Goal: Information Seeking & Learning: Check status

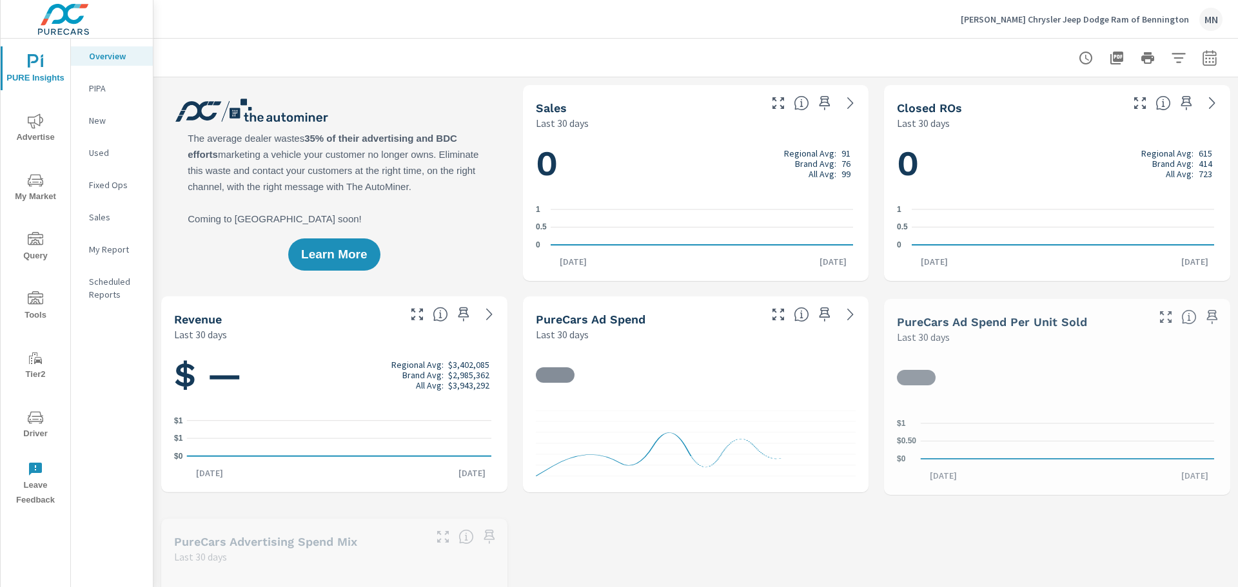
click at [32, 128] on icon "nav menu" at bounding box center [35, 121] width 15 height 15
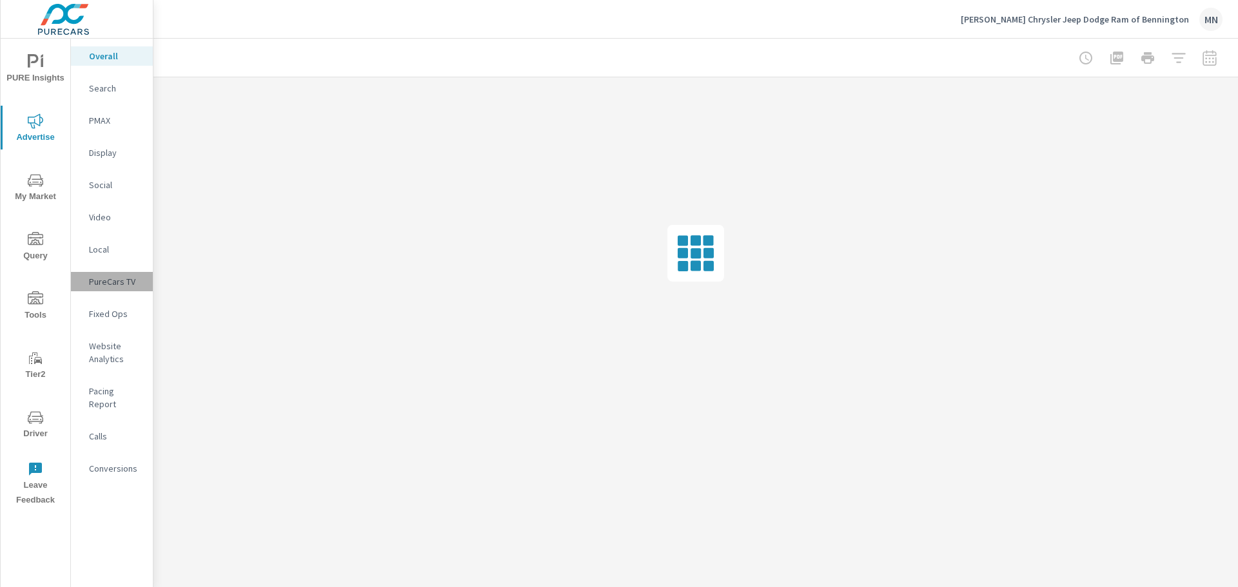
click at [117, 282] on p "PureCars TV" at bounding box center [116, 281] width 54 height 13
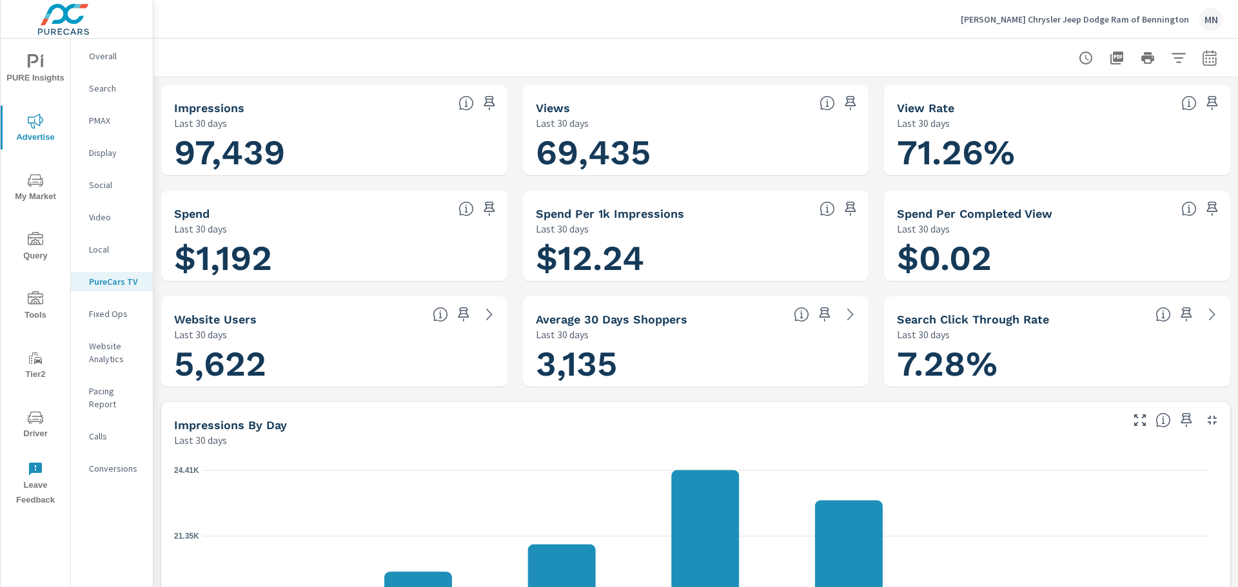
scroll to position [1, 0]
click at [94, 55] on p "Overall" at bounding box center [116, 56] width 54 height 13
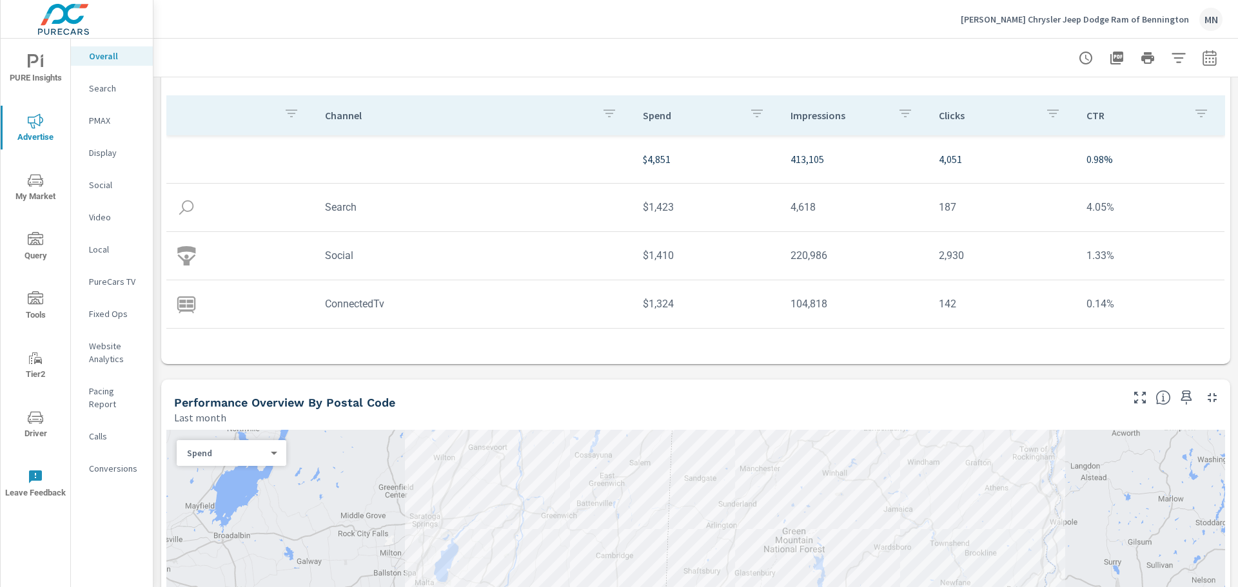
scroll to position [129, 0]
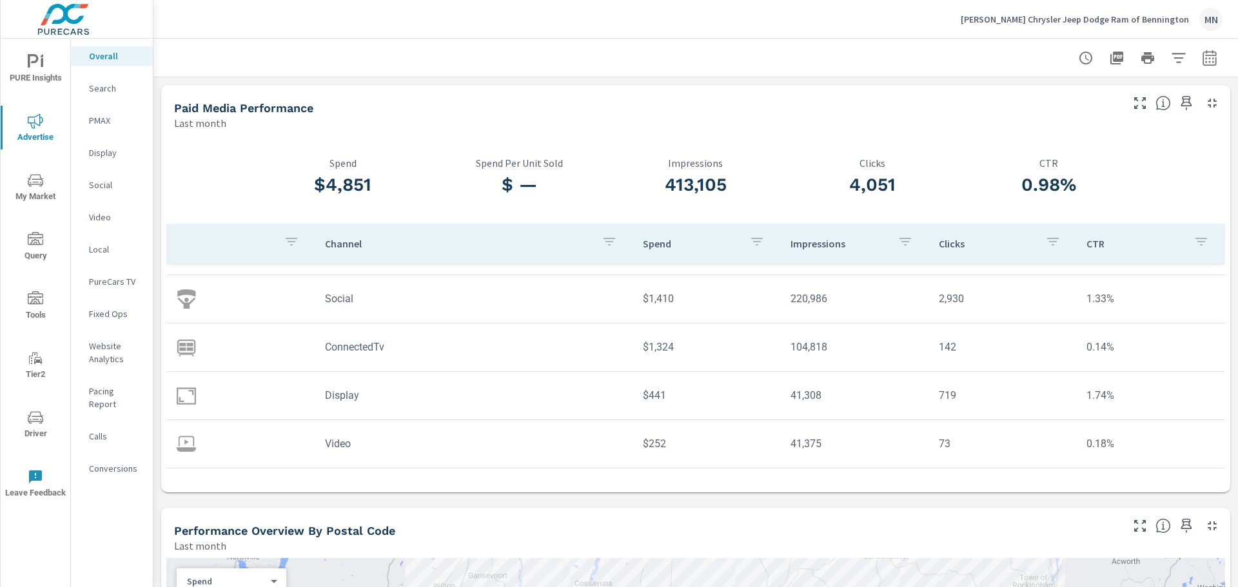
scroll to position [86, 0]
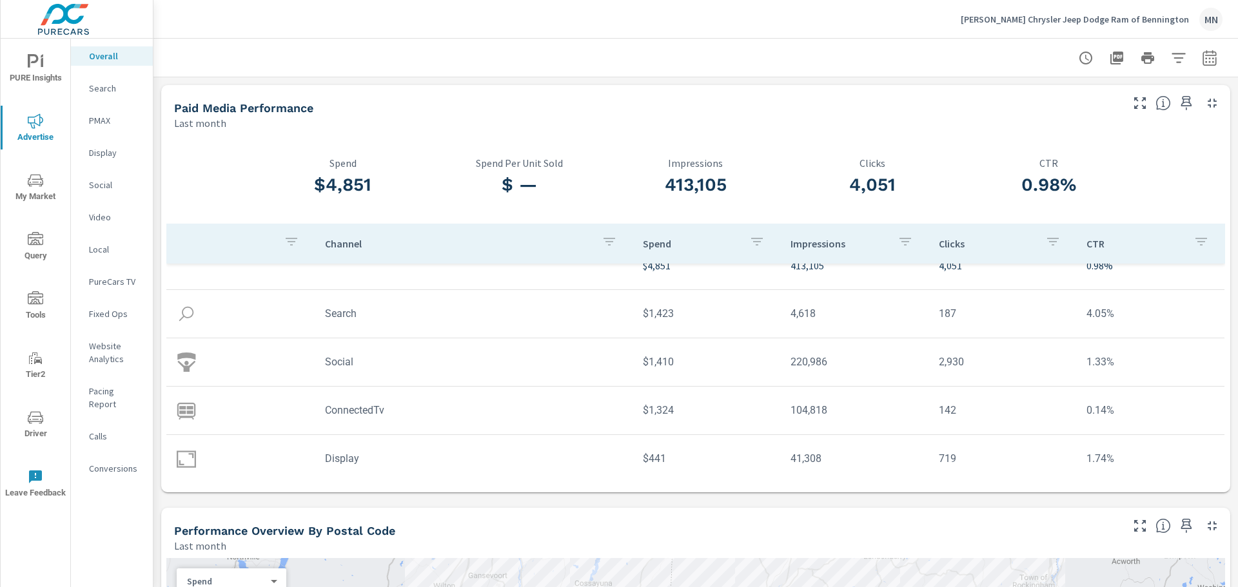
scroll to position [86, 0]
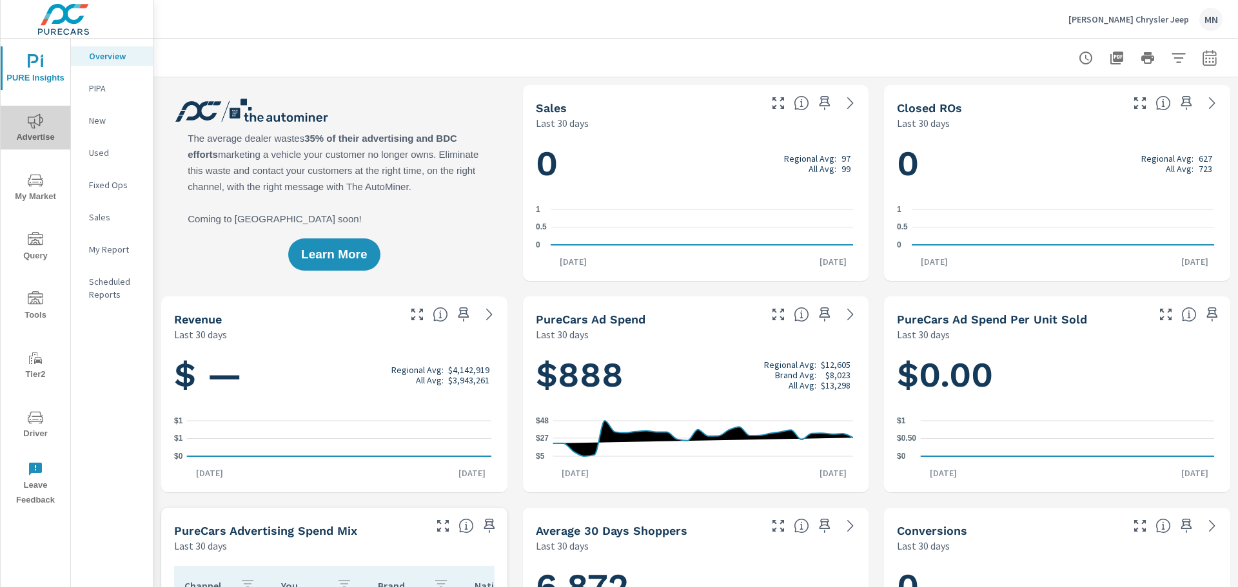
click at [35, 119] on icon "nav menu" at bounding box center [35, 121] width 15 height 15
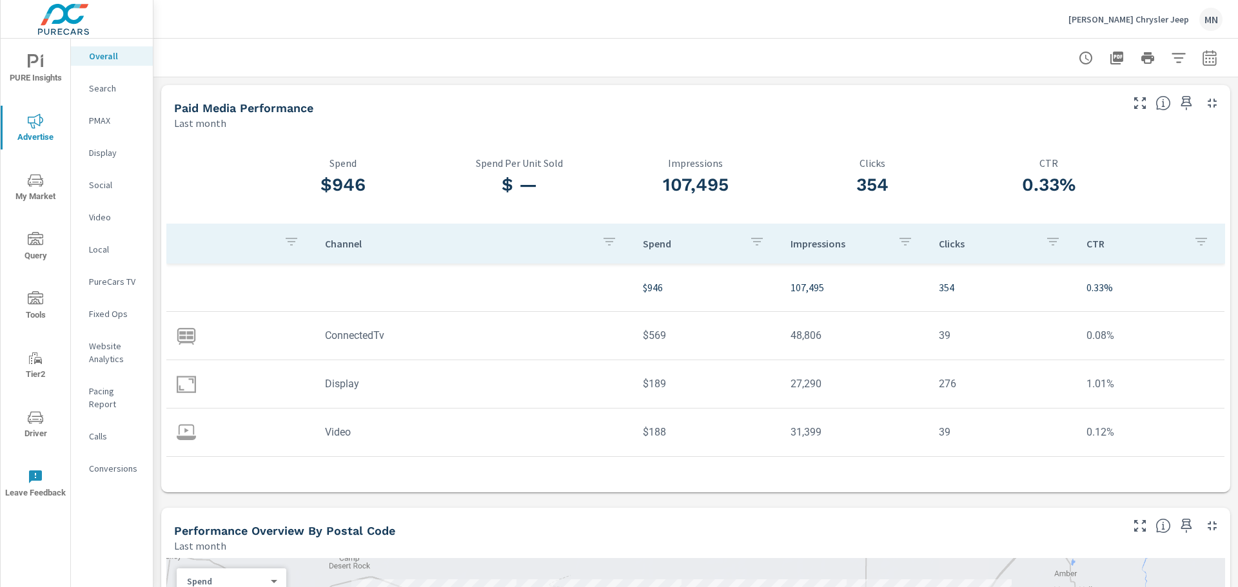
click at [108, 152] on p "Display" at bounding box center [116, 152] width 54 height 13
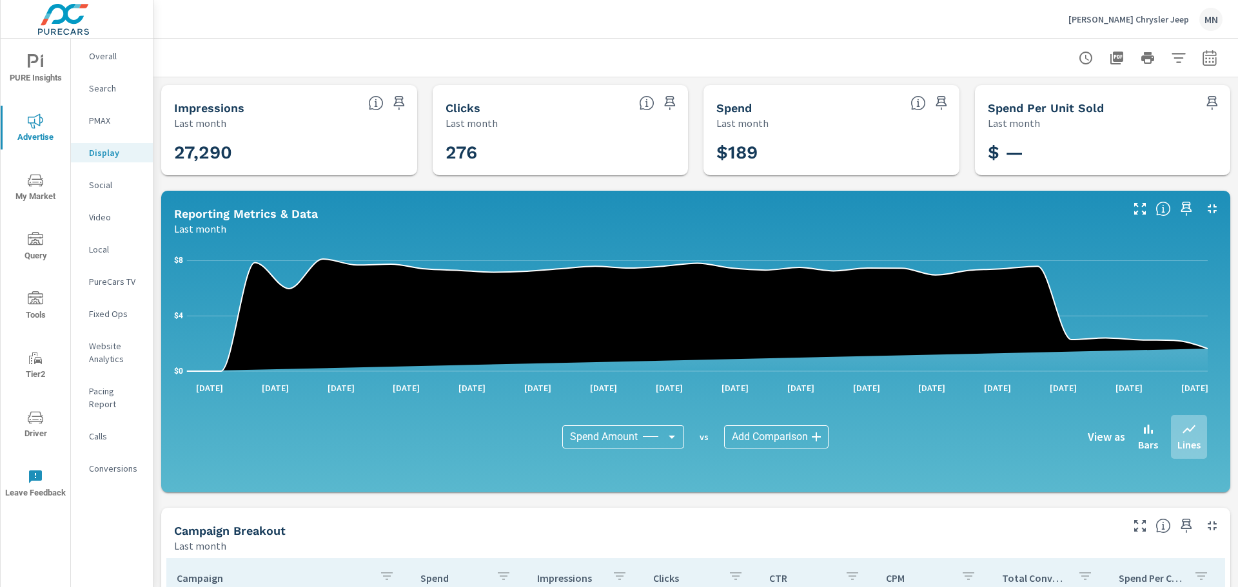
click at [1208, 207] on icon "button" at bounding box center [1212, 208] width 9 height 9
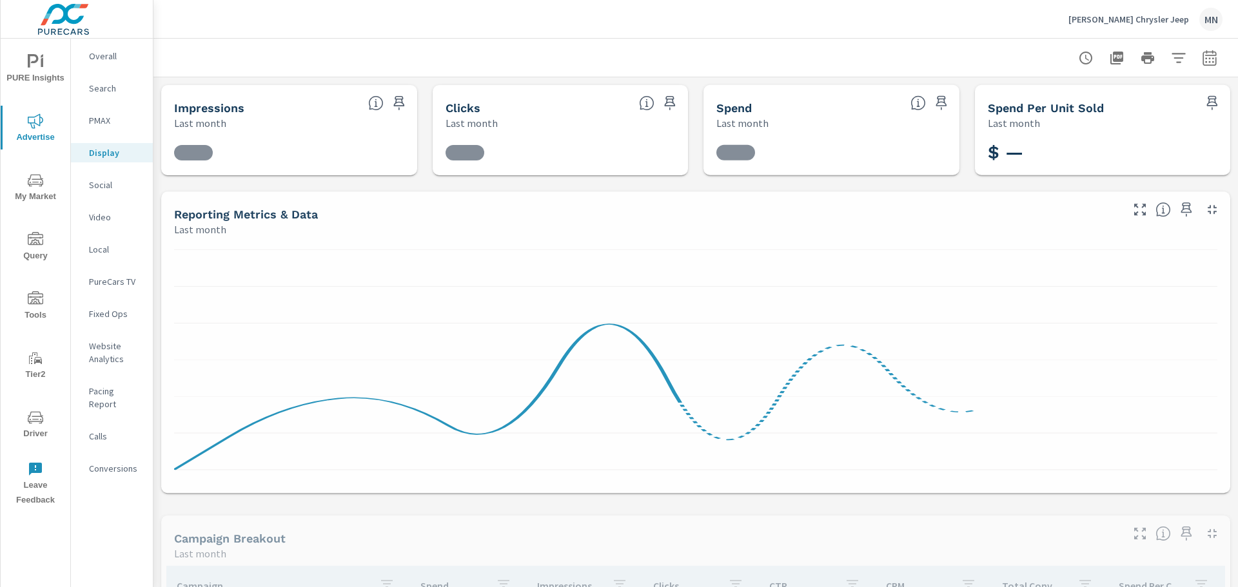
click at [101, 216] on p "Video" at bounding box center [116, 217] width 54 height 13
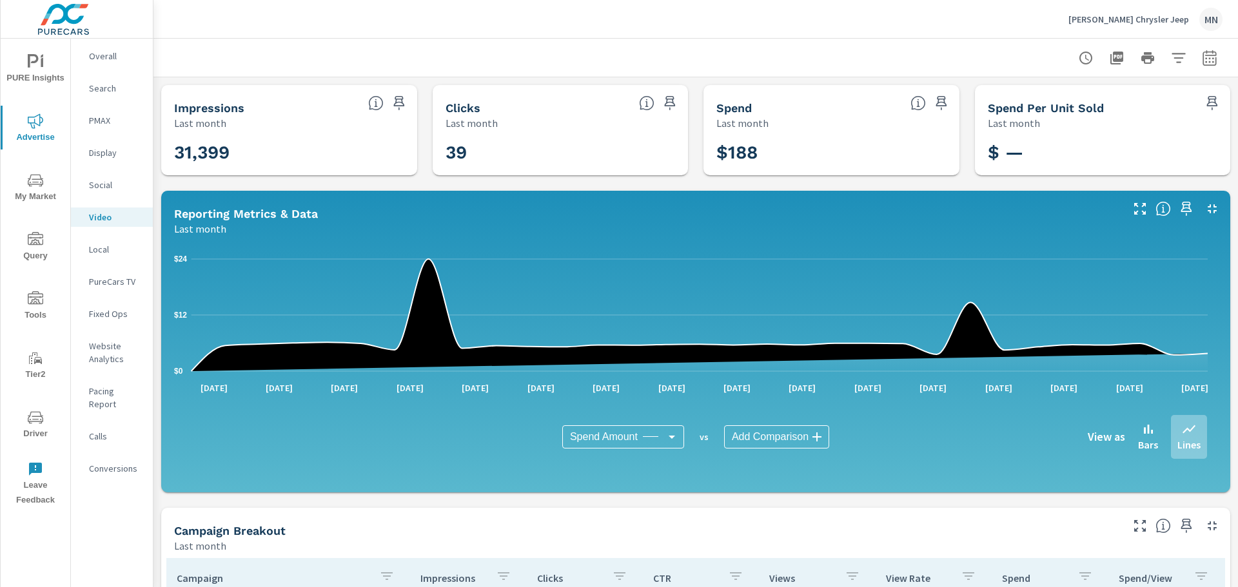
click at [1208, 210] on icon "button" at bounding box center [1212, 208] width 9 height 9
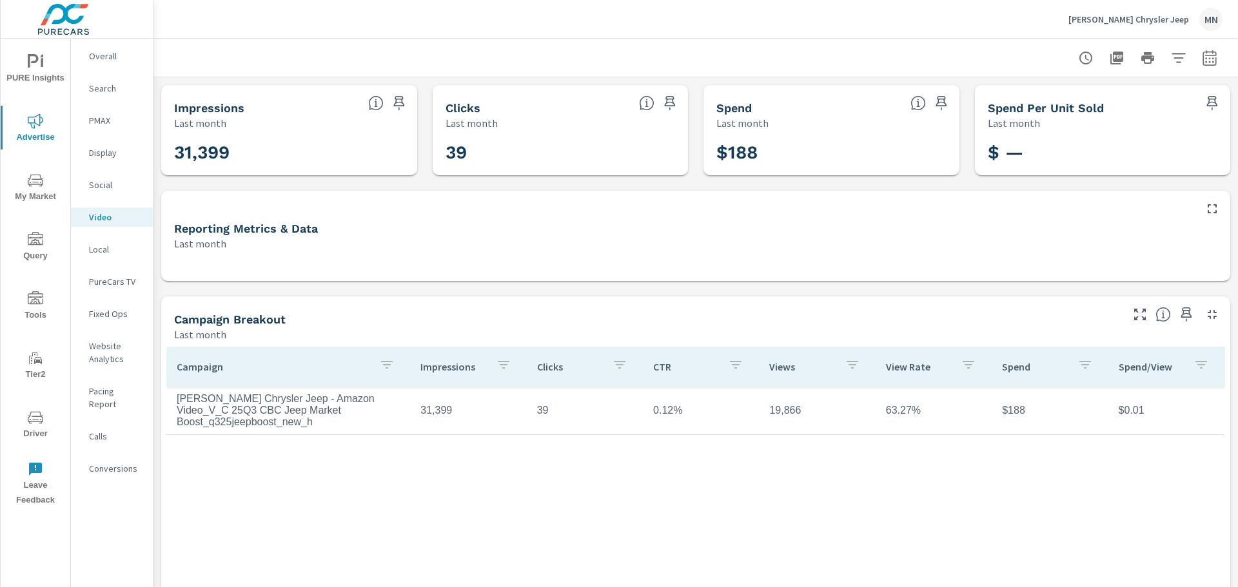
click at [119, 281] on p "PureCars TV" at bounding box center [116, 281] width 54 height 13
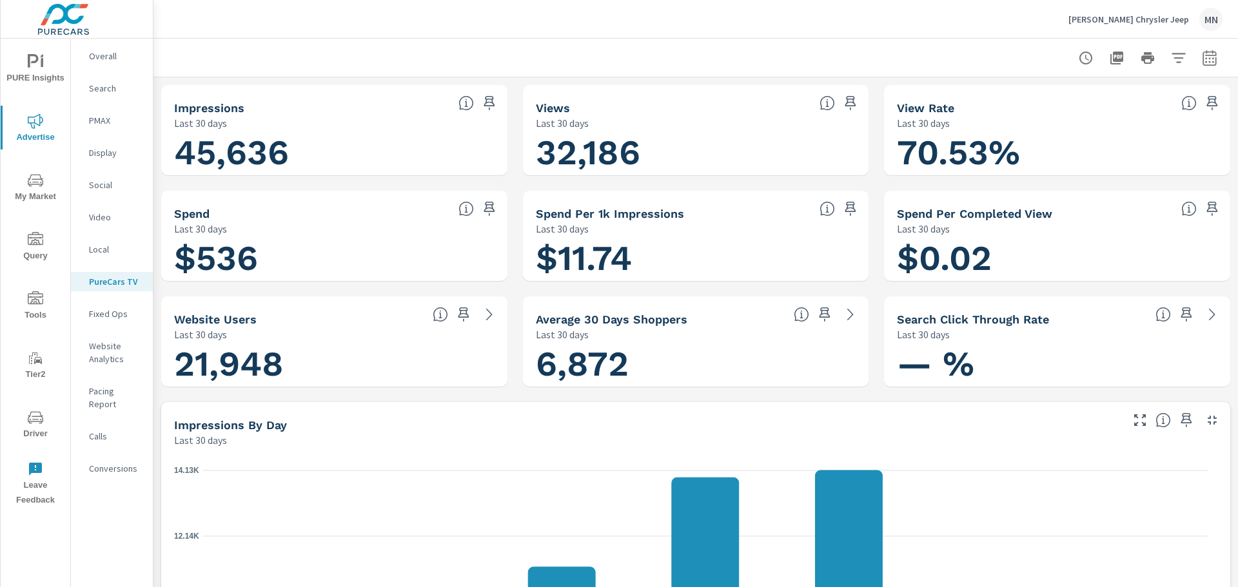
scroll to position [1, 0]
click at [1202, 57] on icon "button" at bounding box center [1209, 57] width 15 height 15
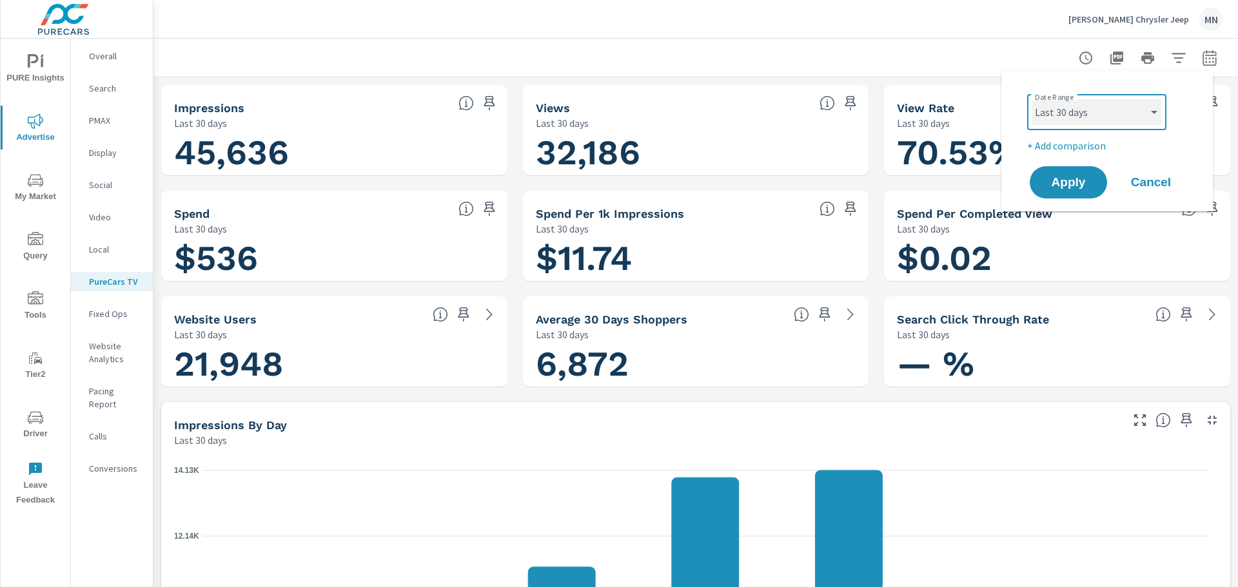
click at [1123, 119] on select "Custom Yesterday Last week Last 7 days Last 14 days Last 30 days Last 45 days L…" at bounding box center [1096, 112] width 129 height 26
click at [1032, 99] on select "Custom Yesterday Last week Last 7 days Last 14 days Last 30 days Last 45 days L…" at bounding box center [1096, 112] width 129 height 26
select select "Last month"
click at [1071, 177] on span "Apply" at bounding box center [1068, 183] width 53 height 12
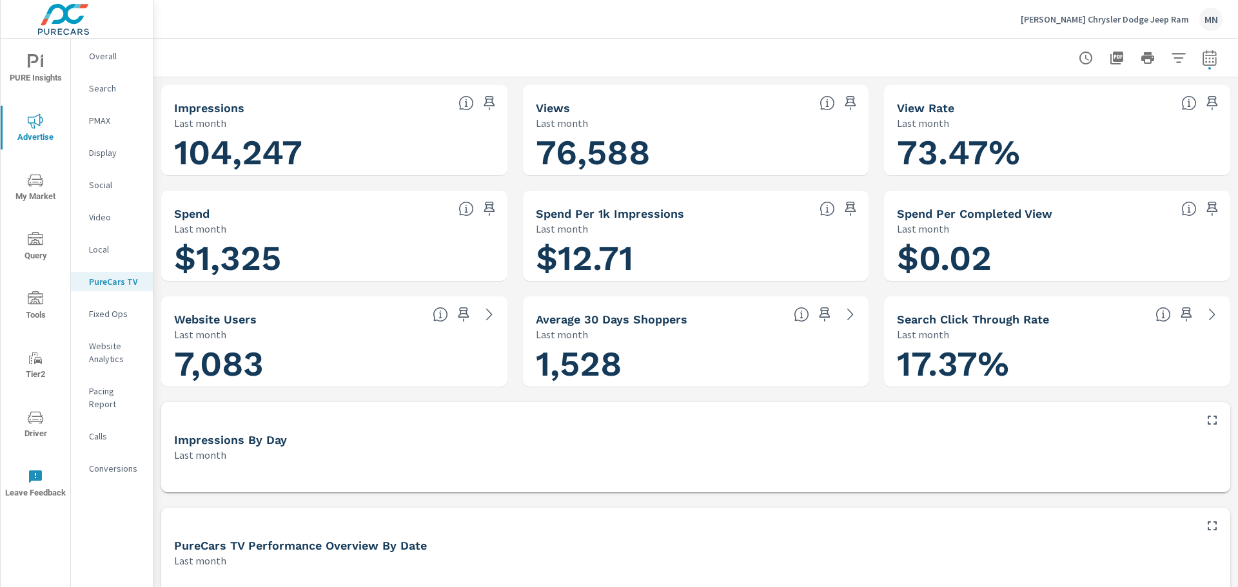
scroll to position [1, 0]
